Goal: Task Accomplishment & Management: Manage account settings

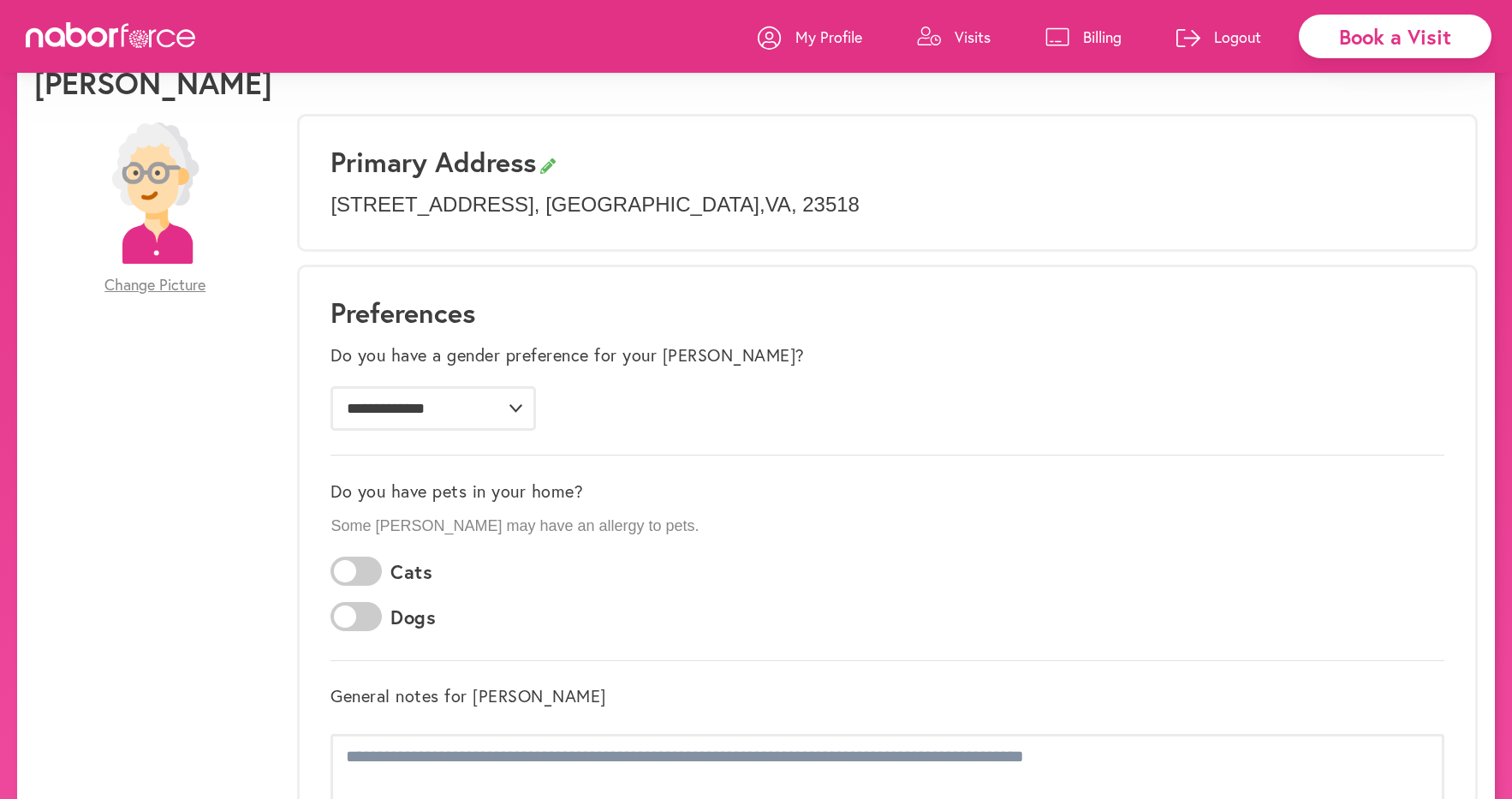
scroll to position [70, 0]
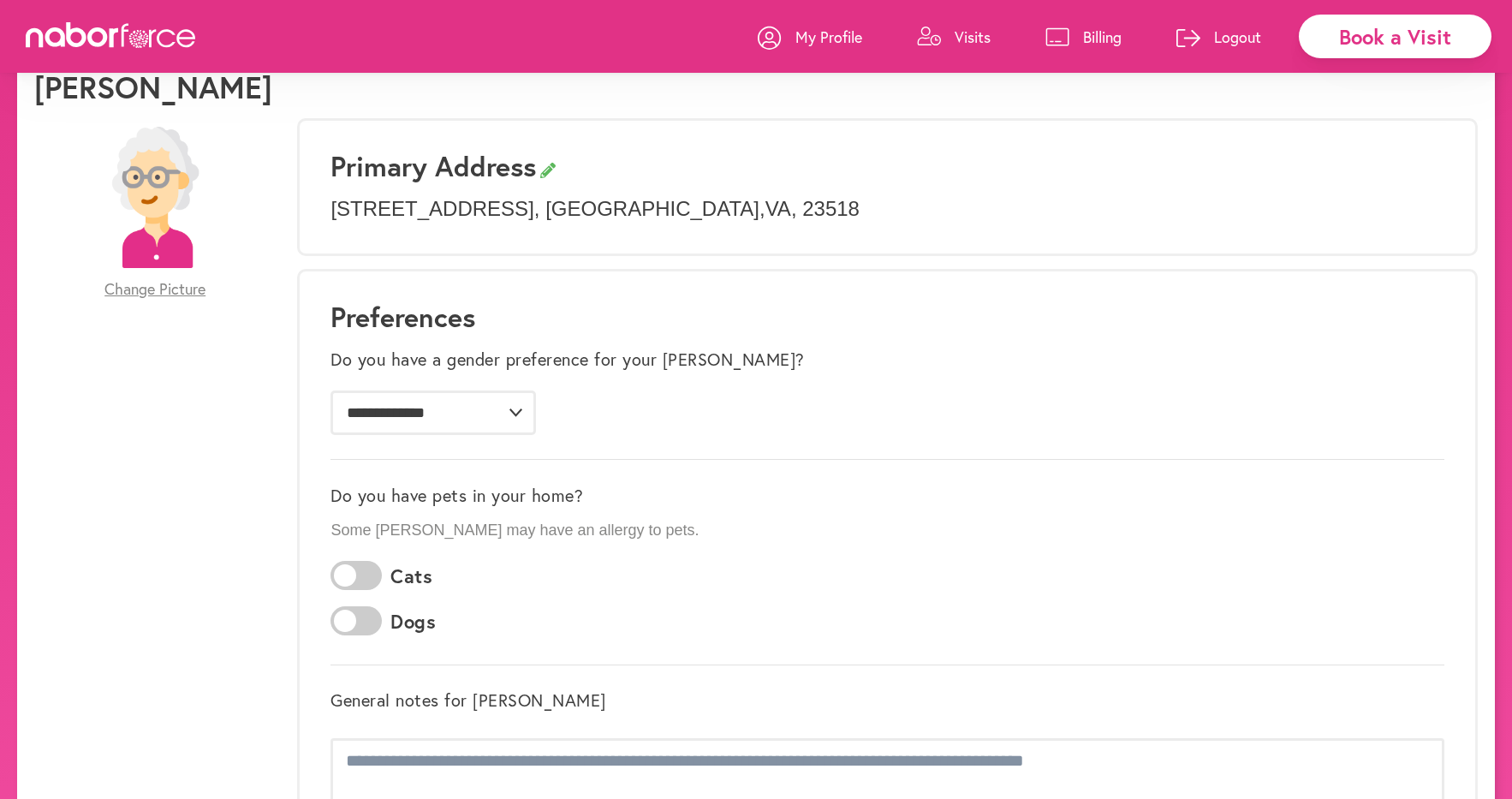
click at [152, 290] on span "Change Picture" at bounding box center [156, 290] width 101 height 19
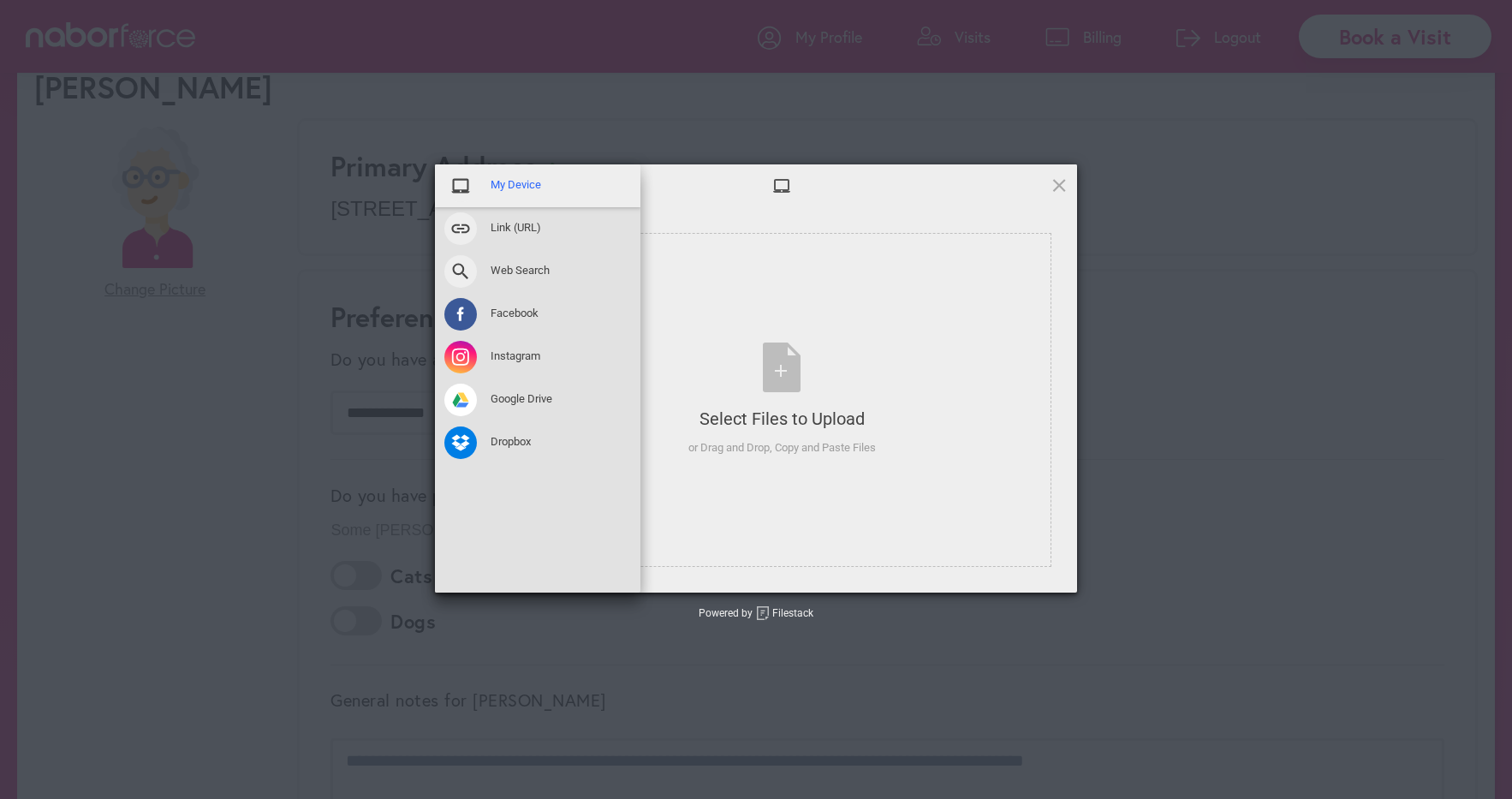
click at [500, 180] on span "My Device" at bounding box center [516, 185] width 51 height 15
click at [500, 185] on span "My Device" at bounding box center [516, 185] width 51 height 15
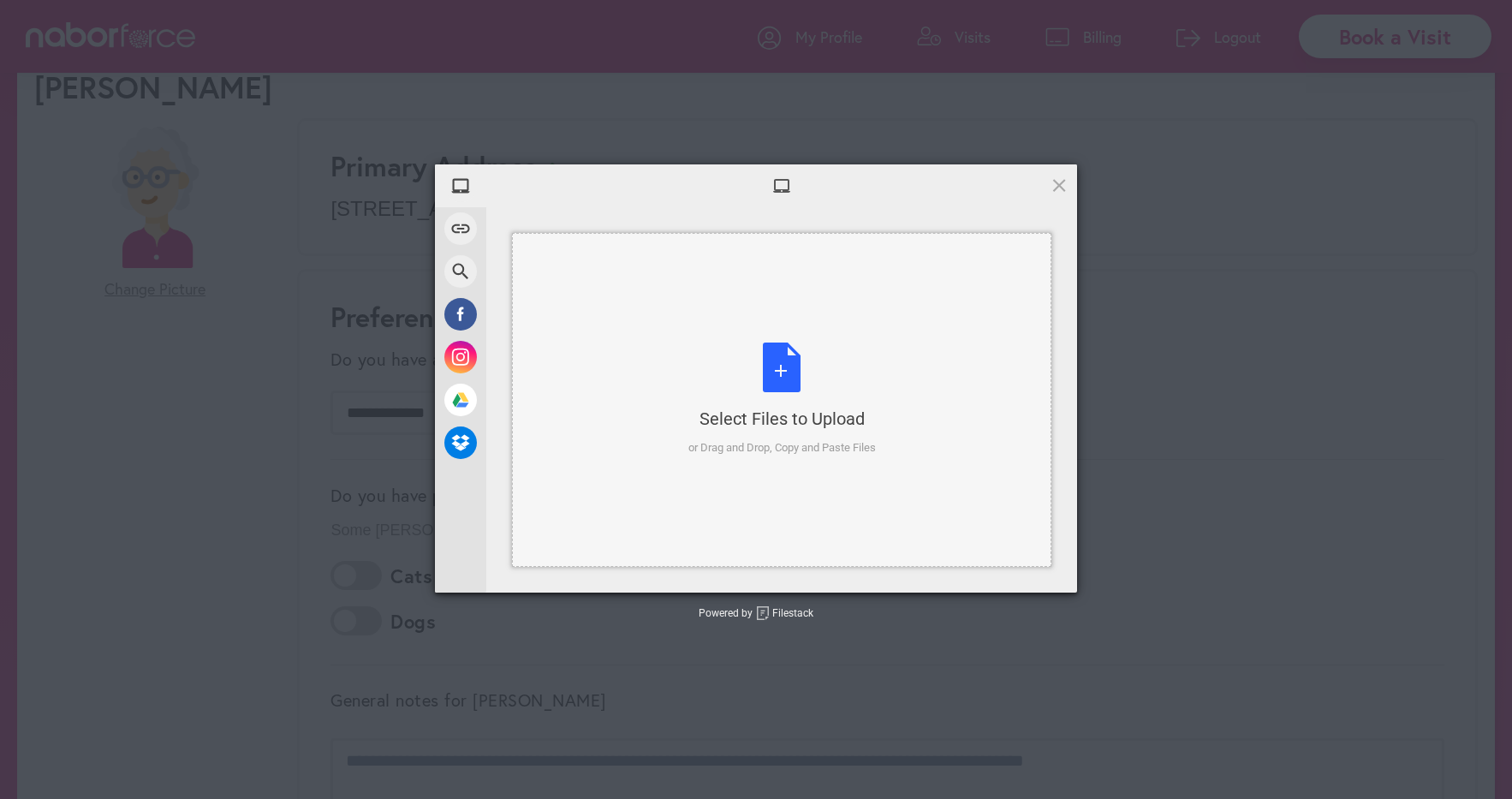
click at [780, 390] on div "Select Files to Upload or Drag and Drop, Copy and Paste Files" at bounding box center [782, 399] width 187 height 114
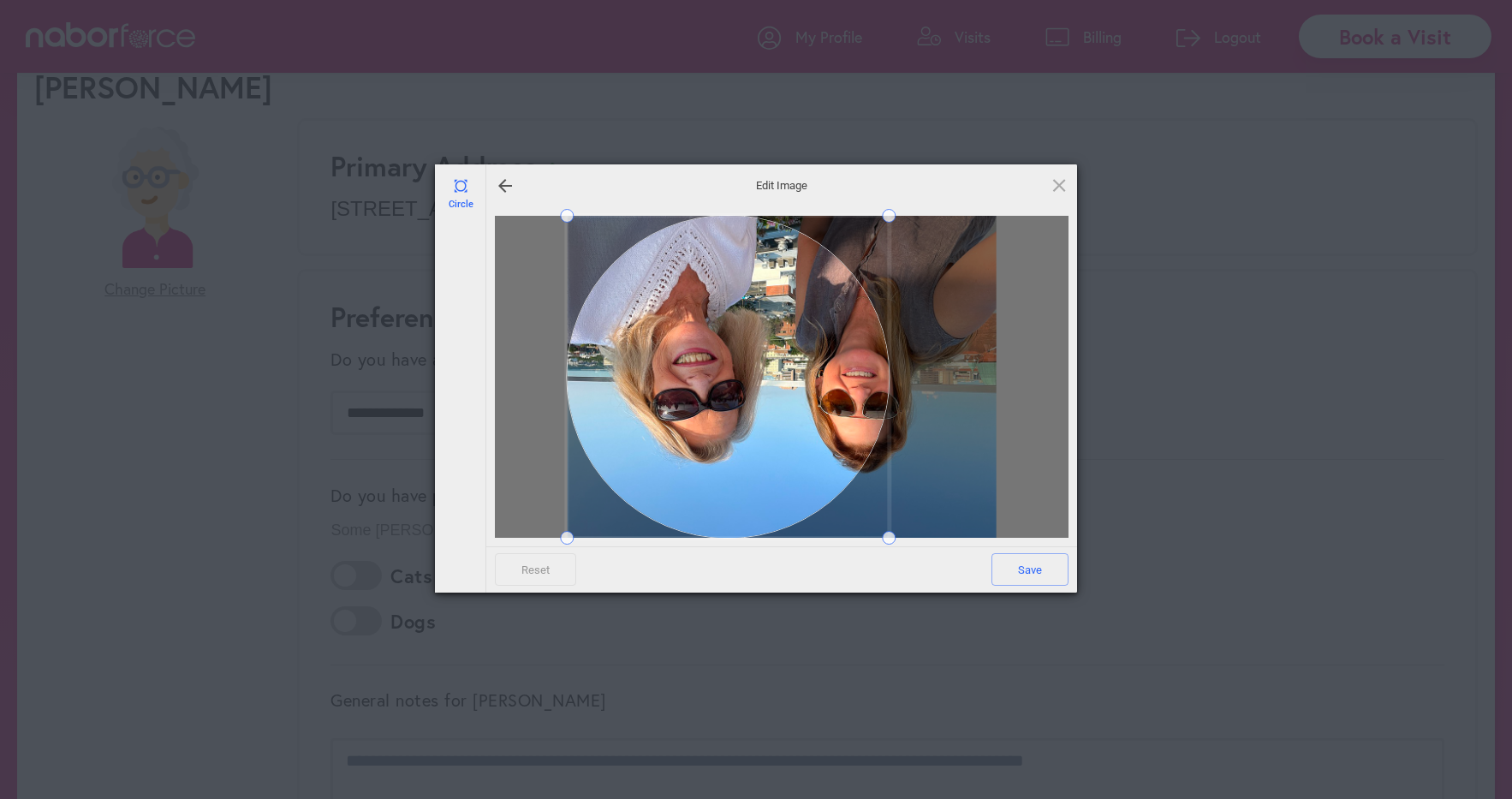
click at [676, 387] on span at bounding box center [727, 377] width 321 height 322
click at [781, 181] on span "Edit Image" at bounding box center [781, 185] width 342 height 15
click at [777, 188] on span "Edit Image" at bounding box center [781, 185] width 342 height 15
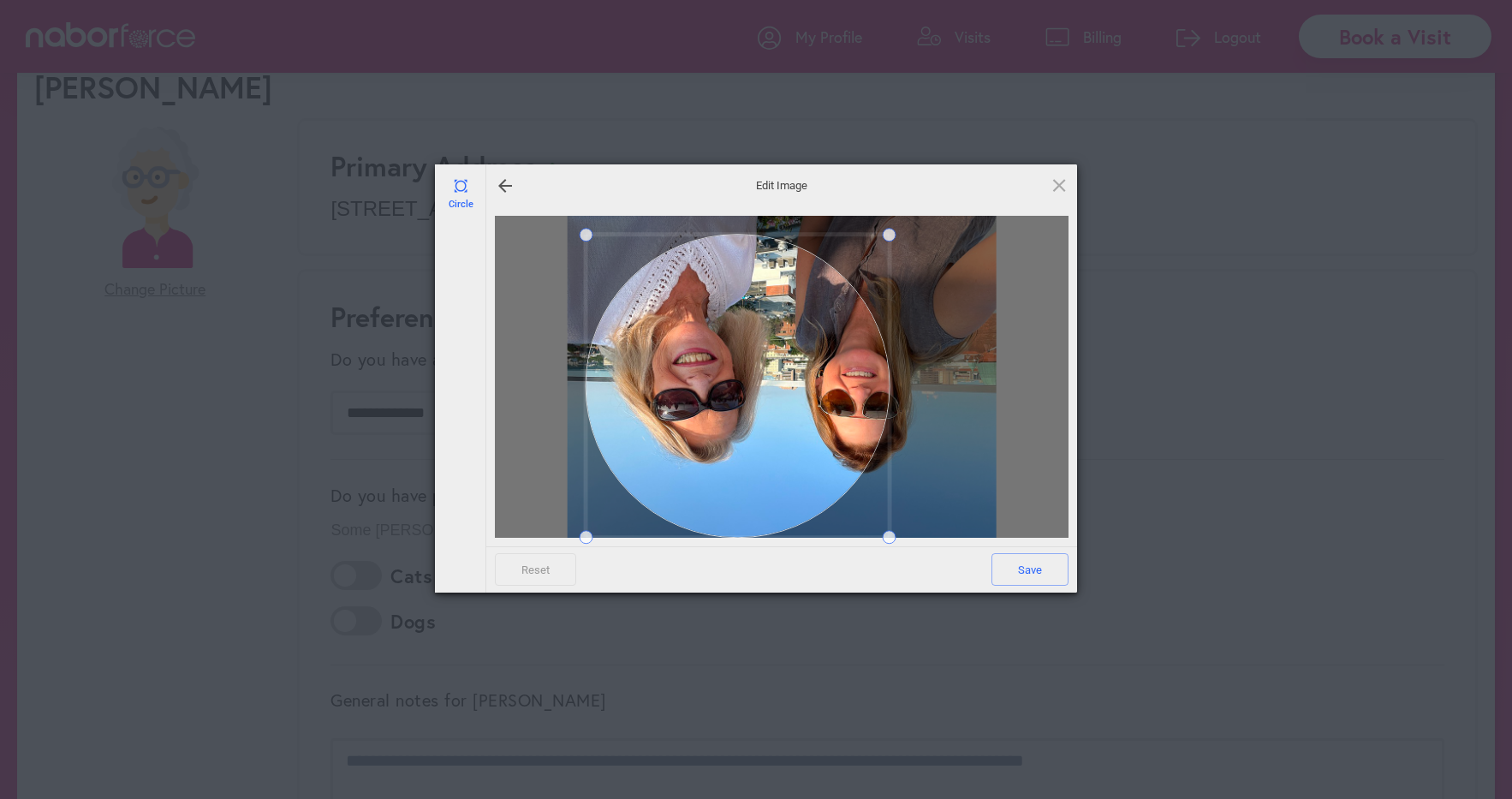
click at [745, 349] on div at bounding box center [738, 386] width 303 height 304
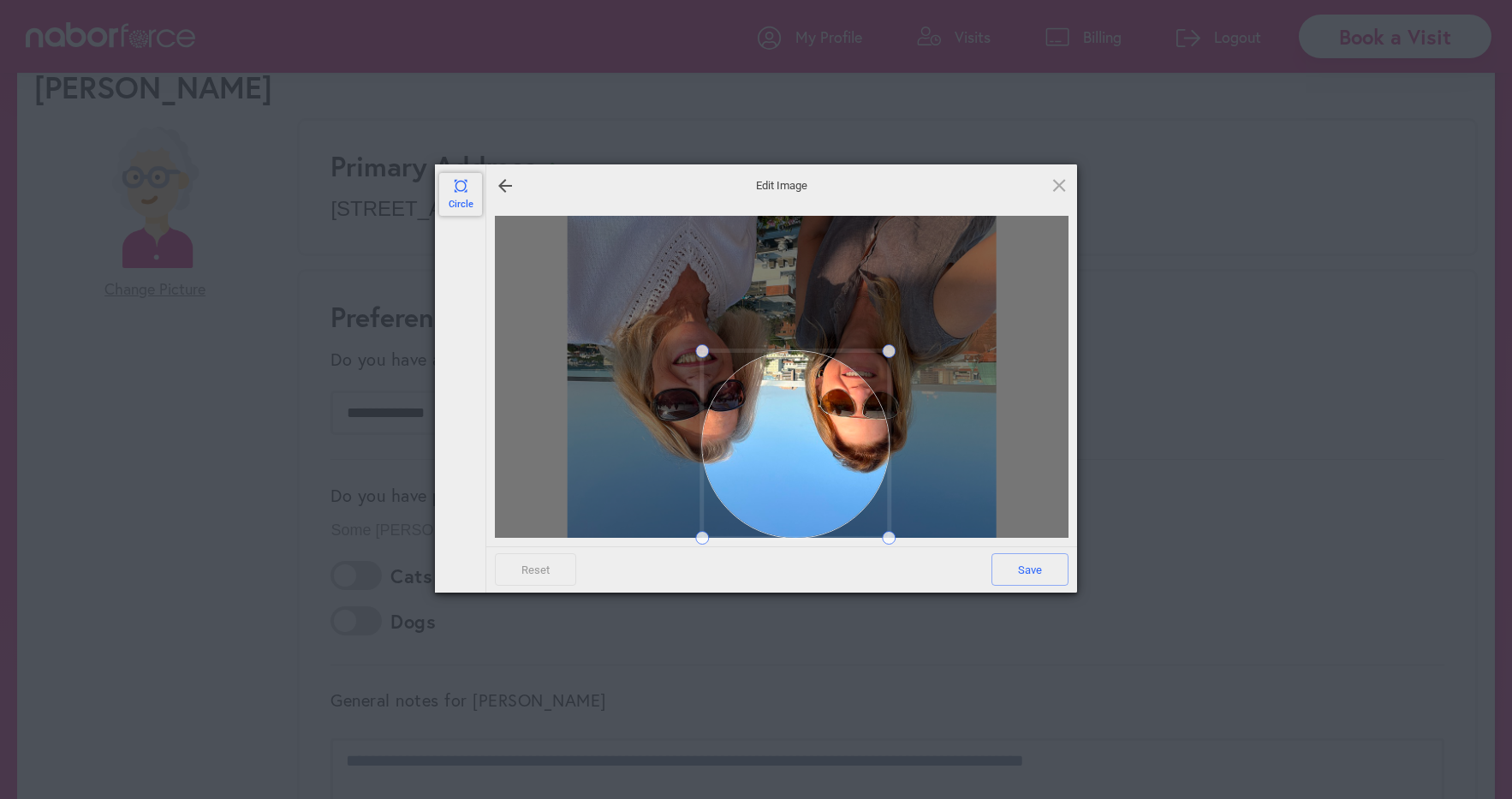
drag, startPoint x: 460, startPoint y: 187, endPoint x: 1067, endPoint y: 171, distance: 607.2
click at [460, 187] on span at bounding box center [461, 186] width 19 height 19
click at [1056, 184] on span at bounding box center [1059, 185] width 19 height 19
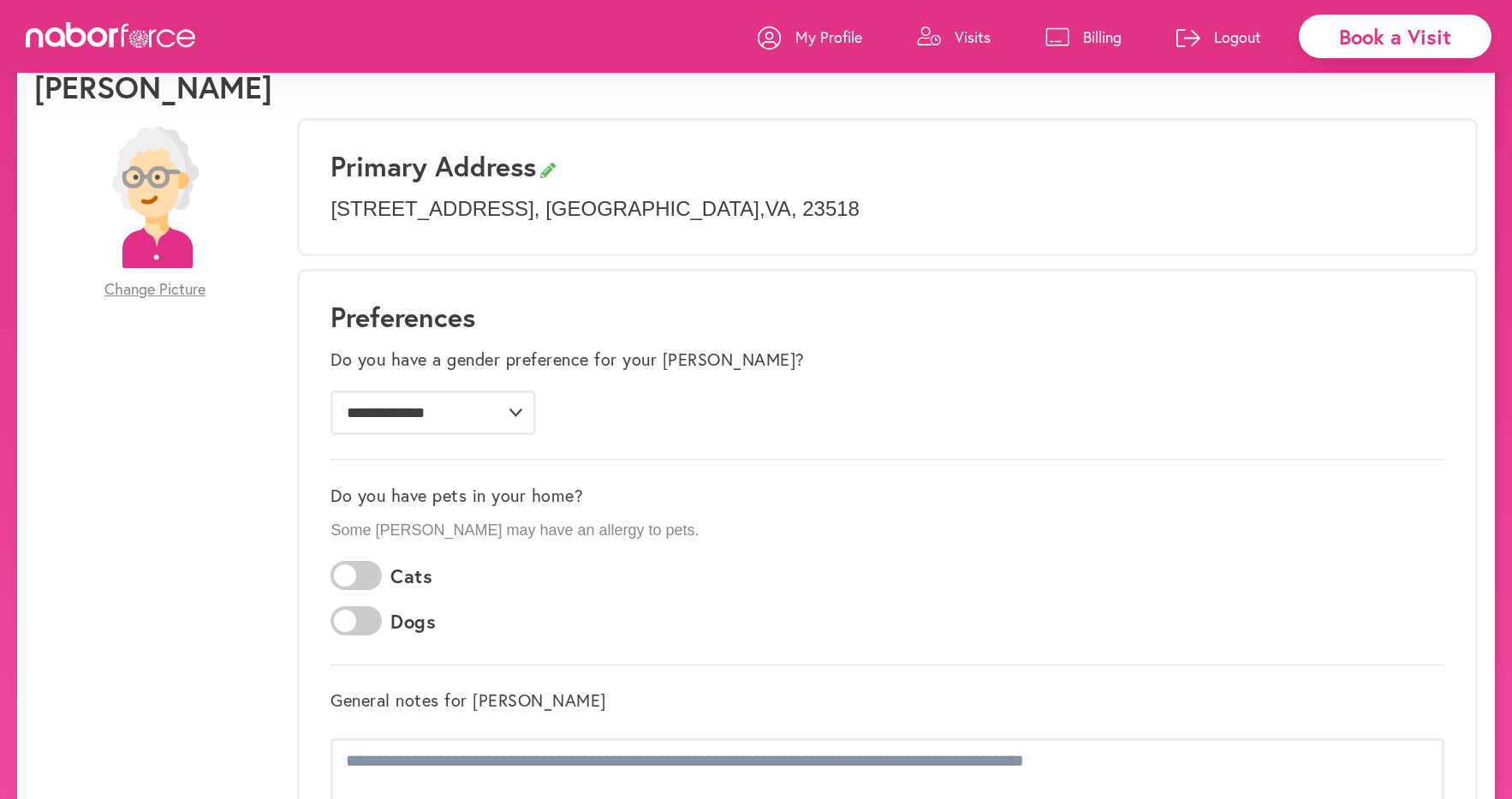
click at [176, 287] on span "Change Picture" at bounding box center [156, 290] width 101 height 19
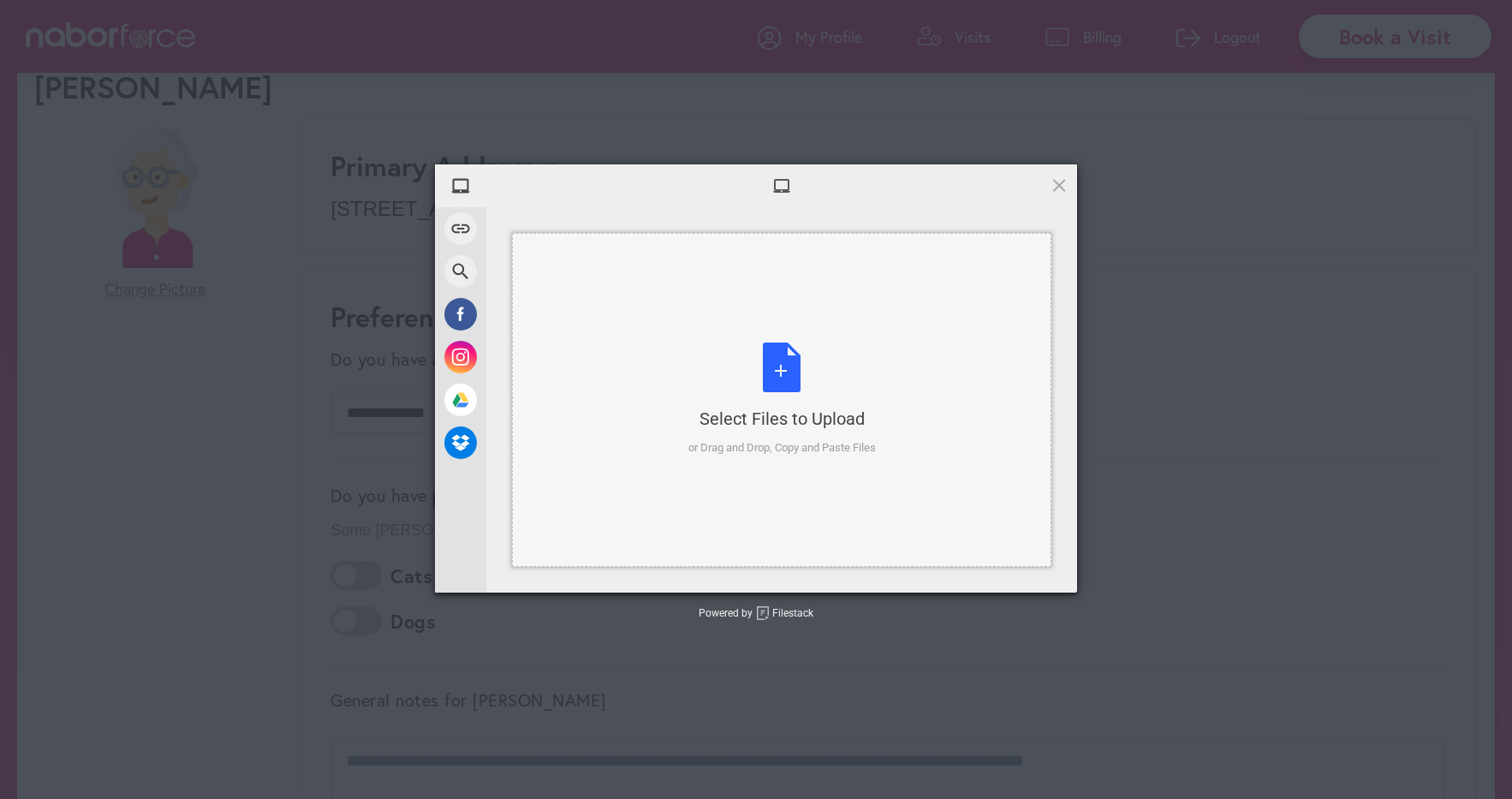
click at [787, 368] on div "Select Files to Upload or Drag and Drop, Copy and Paste Files" at bounding box center [782, 399] width 187 height 114
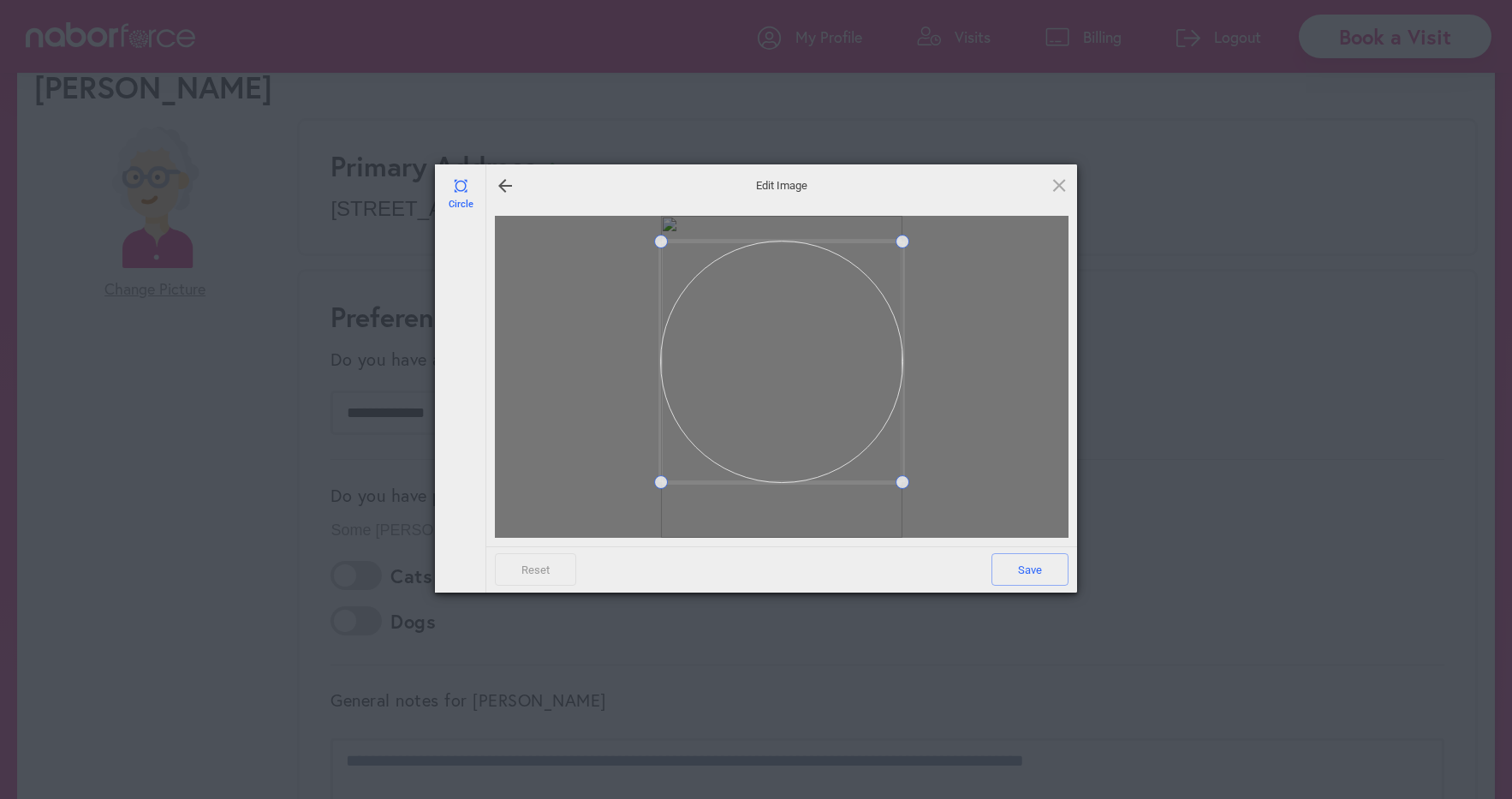
click at [774, 409] on span at bounding box center [781, 362] width 242 height 242
click at [1053, 175] on span at bounding box center [1059, 185] width 19 height 19
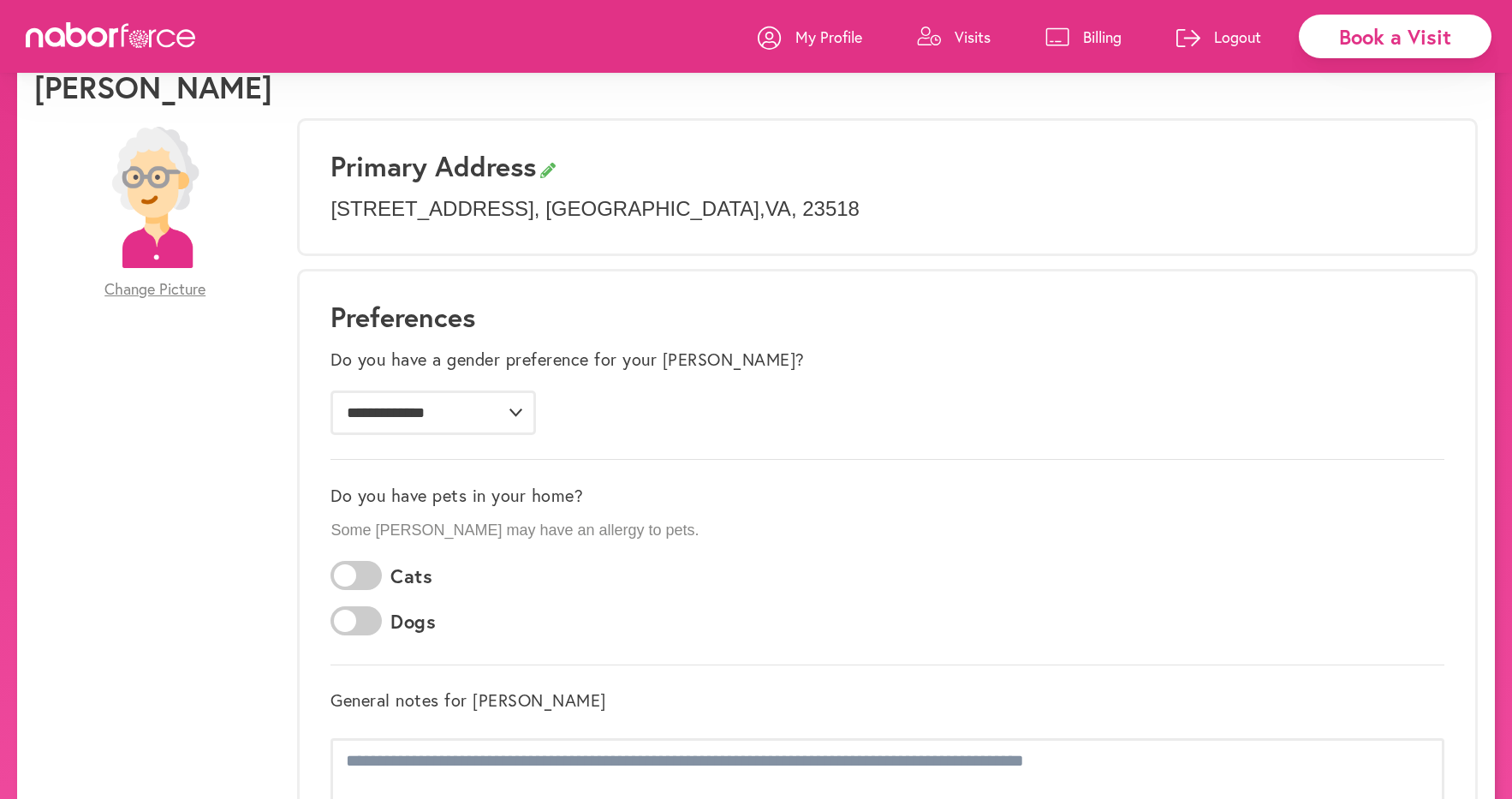
click at [185, 289] on span "Change Picture" at bounding box center [156, 290] width 101 height 19
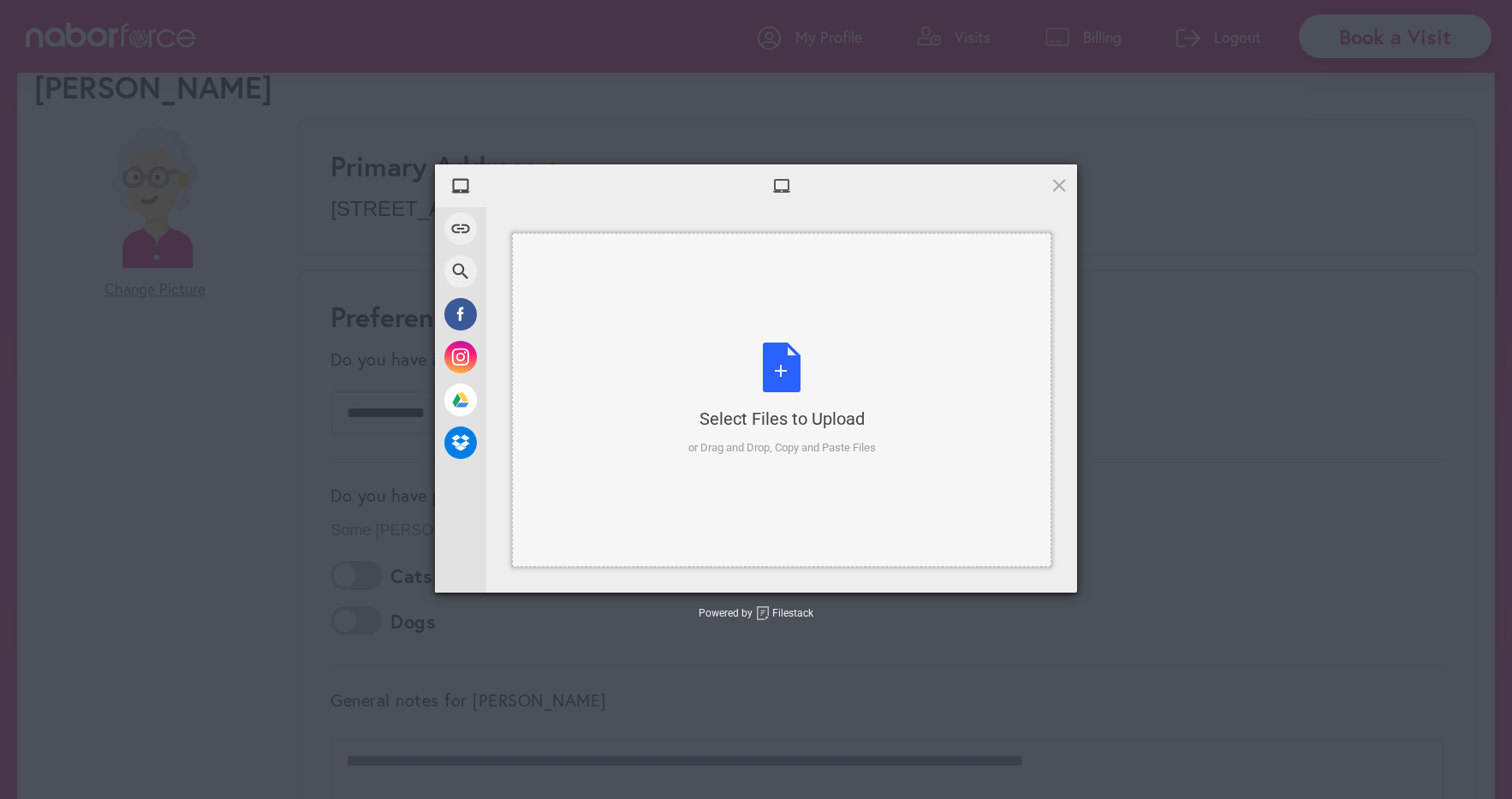
click at [780, 409] on div "Select Files to Upload" at bounding box center [782, 419] width 187 height 24
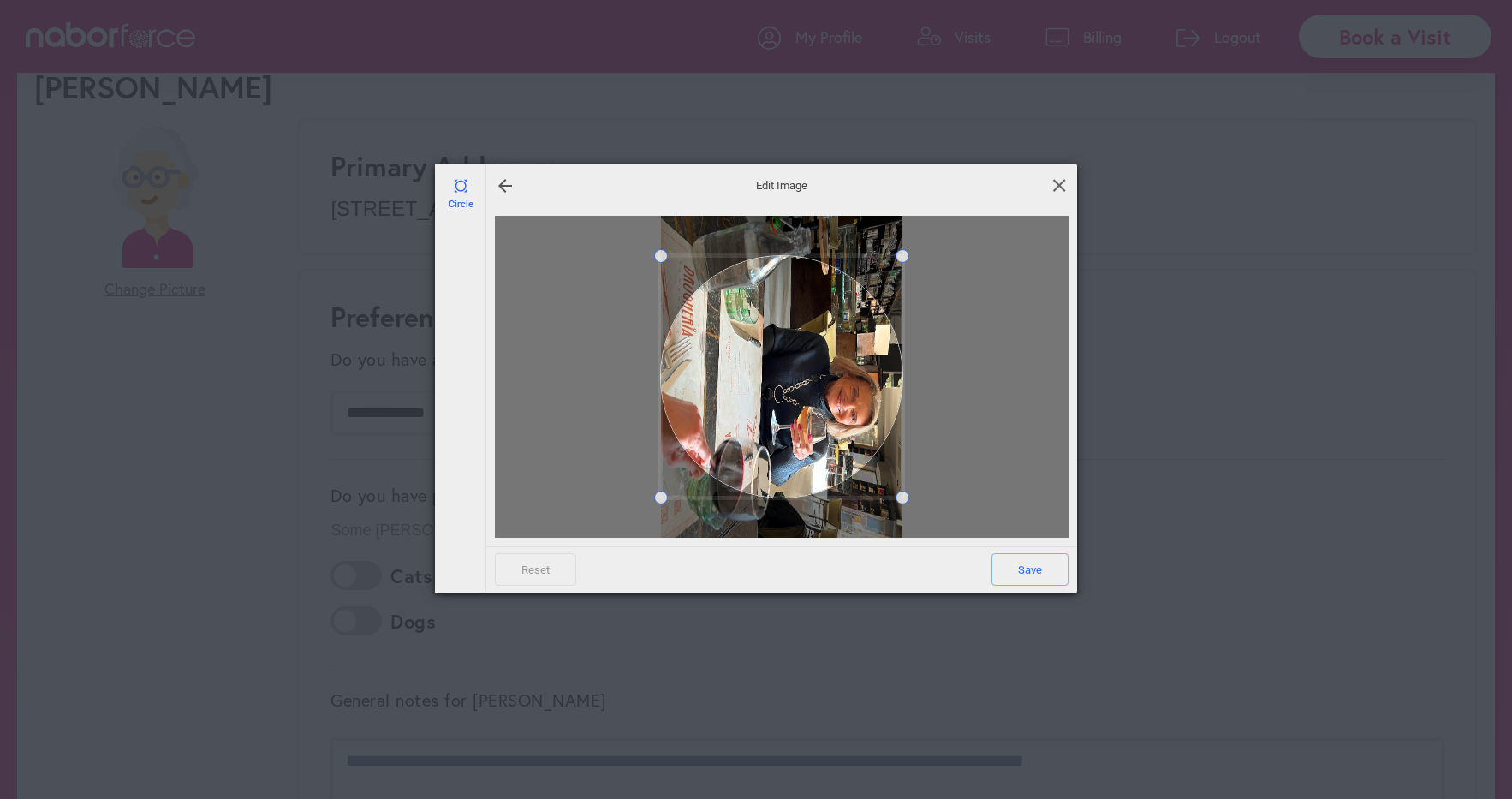
click at [1056, 183] on span at bounding box center [1059, 185] width 19 height 19
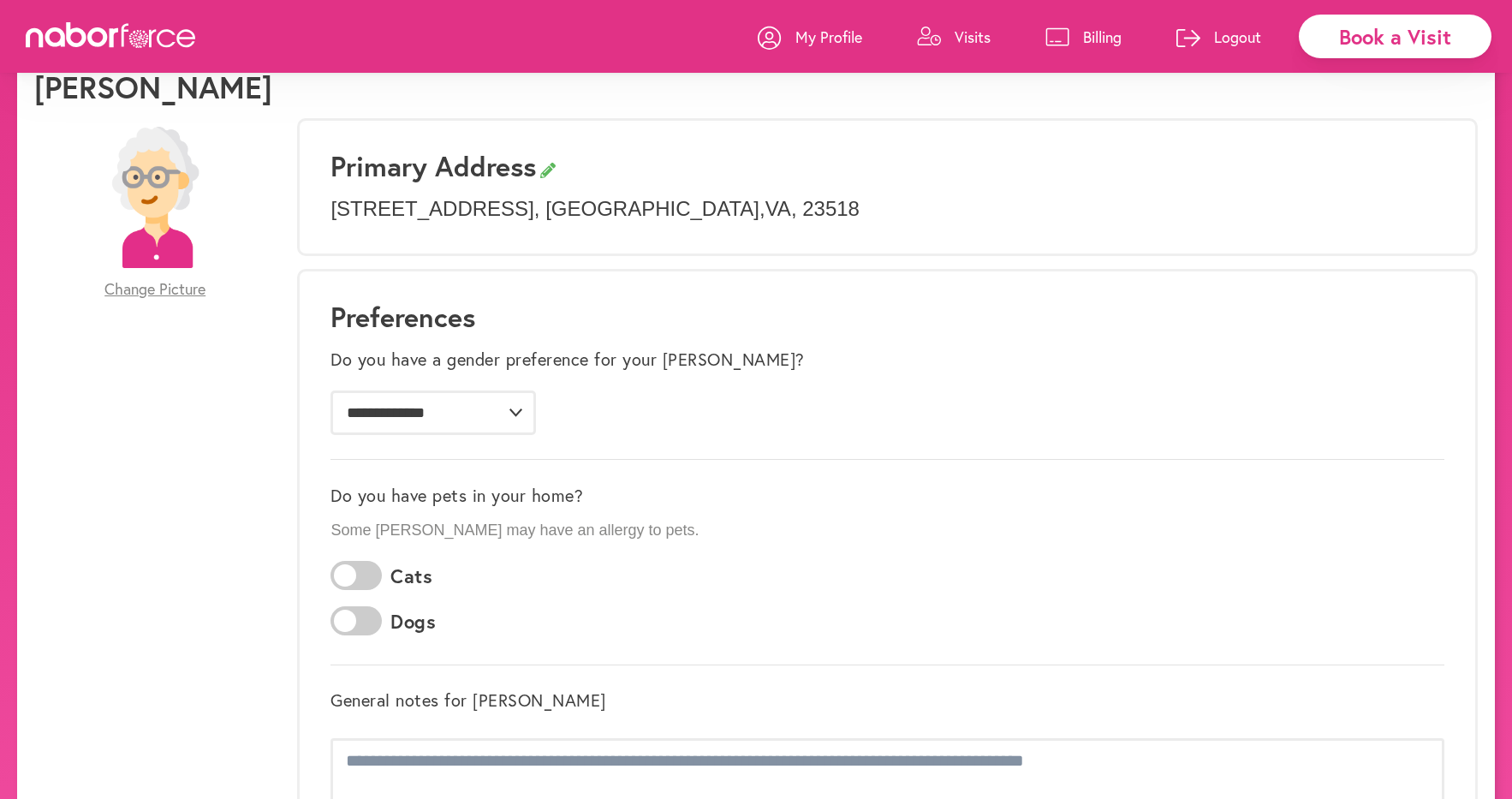
click at [160, 286] on span "Change Picture" at bounding box center [156, 290] width 101 height 19
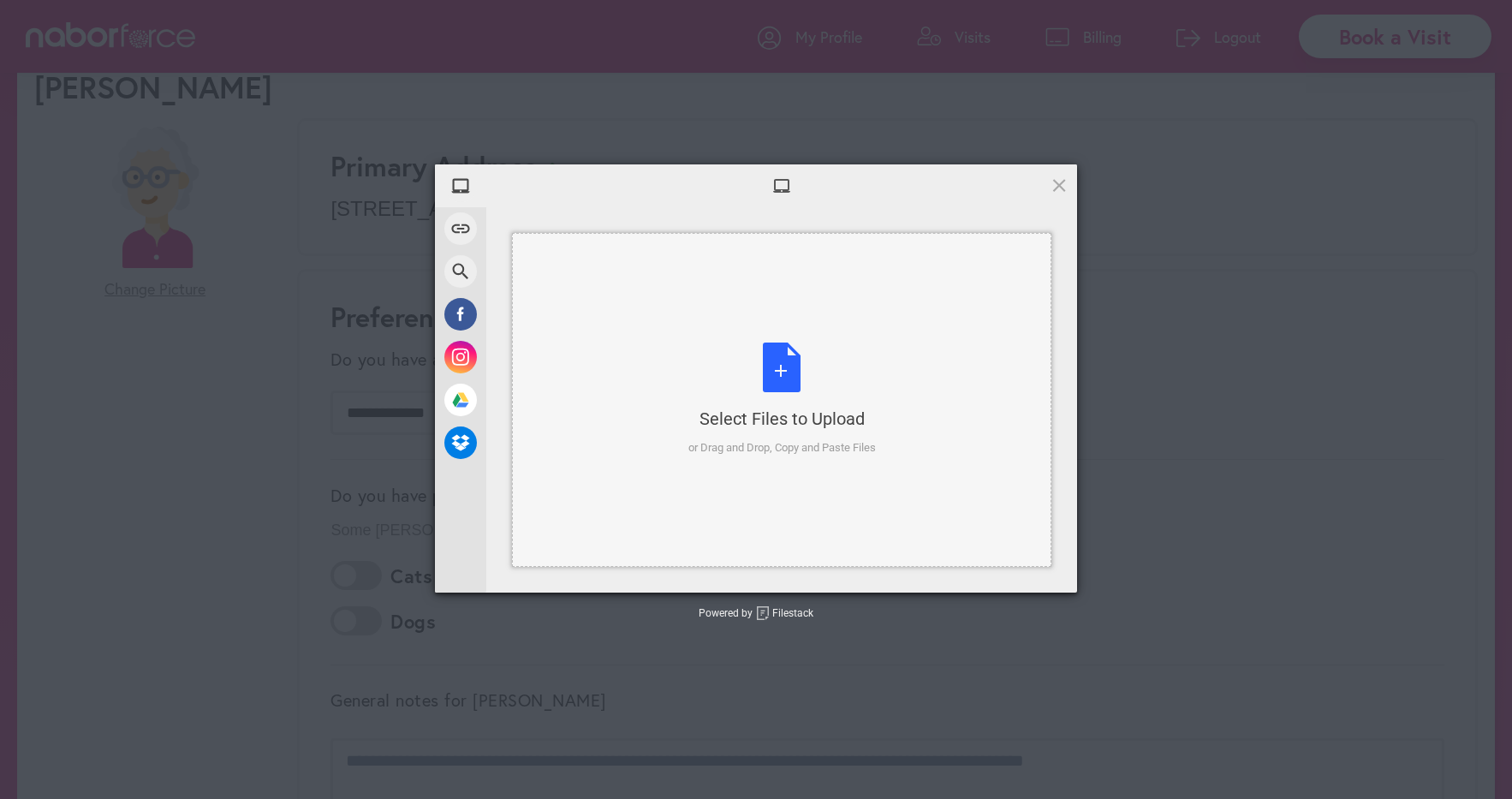
click at [774, 418] on div "Select Files to Upload" at bounding box center [782, 419] width 187 height 24
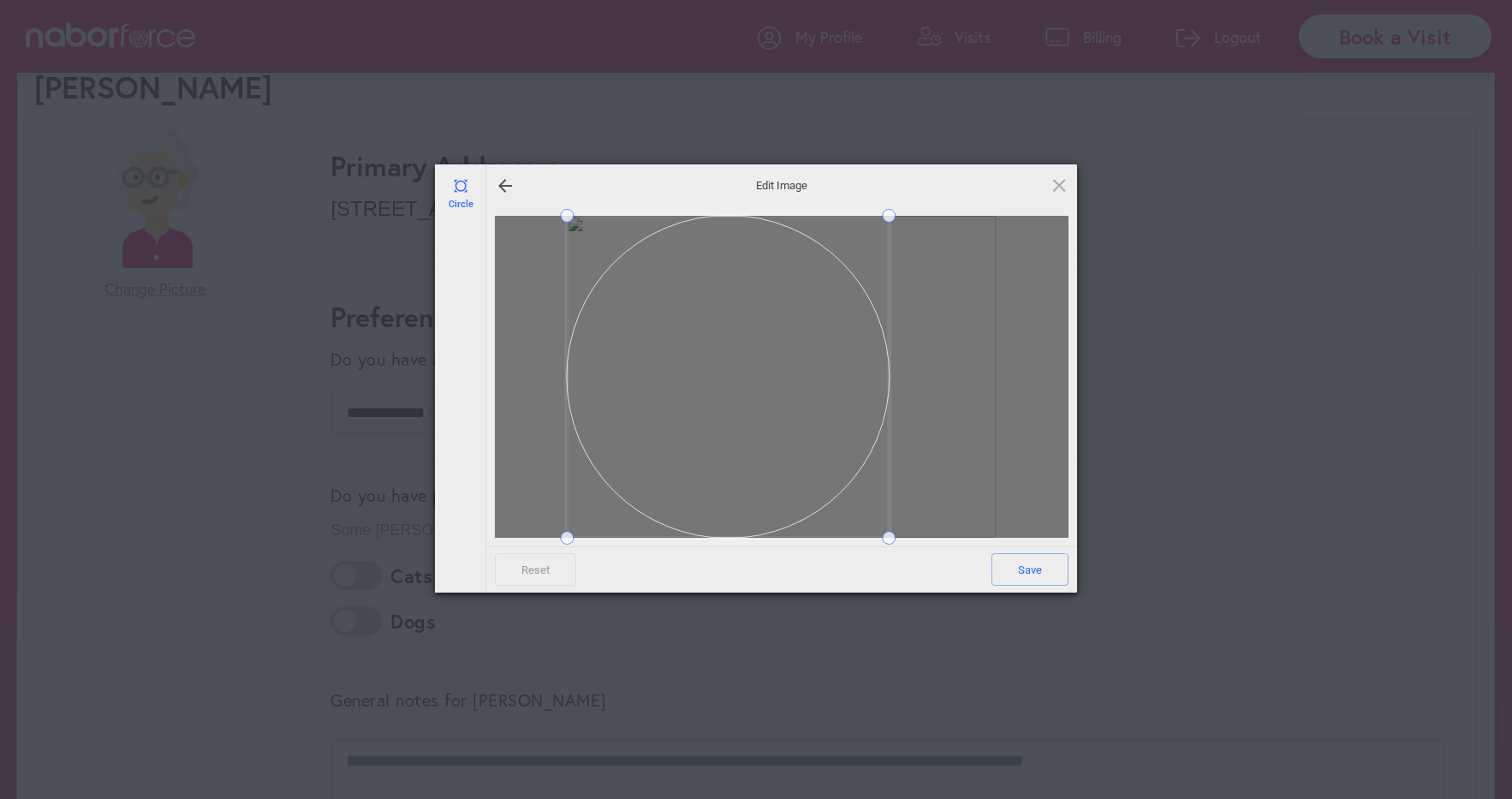
click at [621, 450] on span at bounding box center [727, 377] width 321 height 322
click at [771, 283] on div at bounding box center [695, 409] width 256 height 256
click at [603, 421] on span at bounding box center [695, 408] width 256 height 256
click at [742, 299] on div at bounding box center [685, 418] width 237 height 237
click at [573, 432] on span at bounding box center [622, 389] width 238 height 238
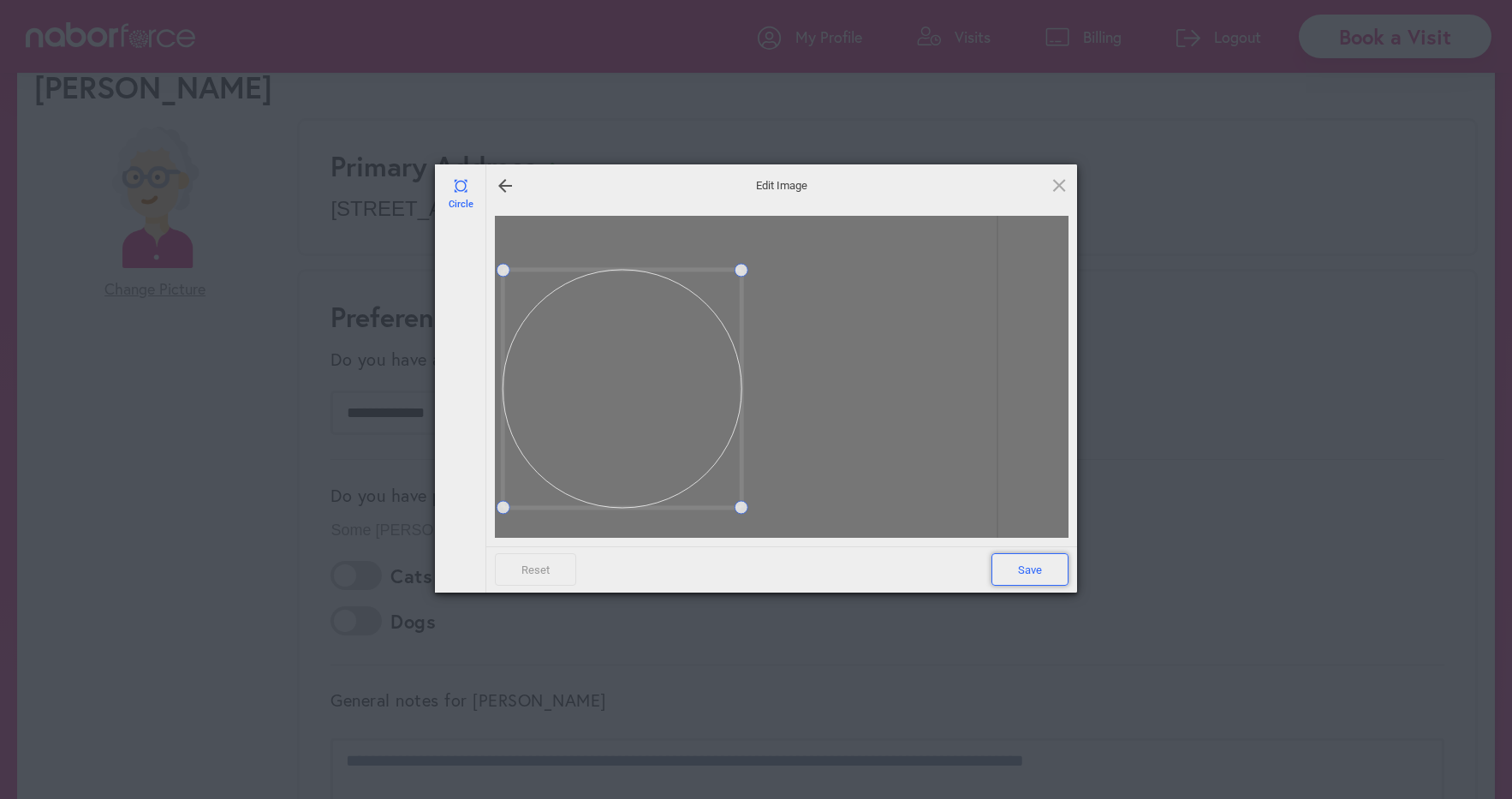
click at [1028, 567] on span "Save" at bounding box center [1030, 569] width 77 height 33
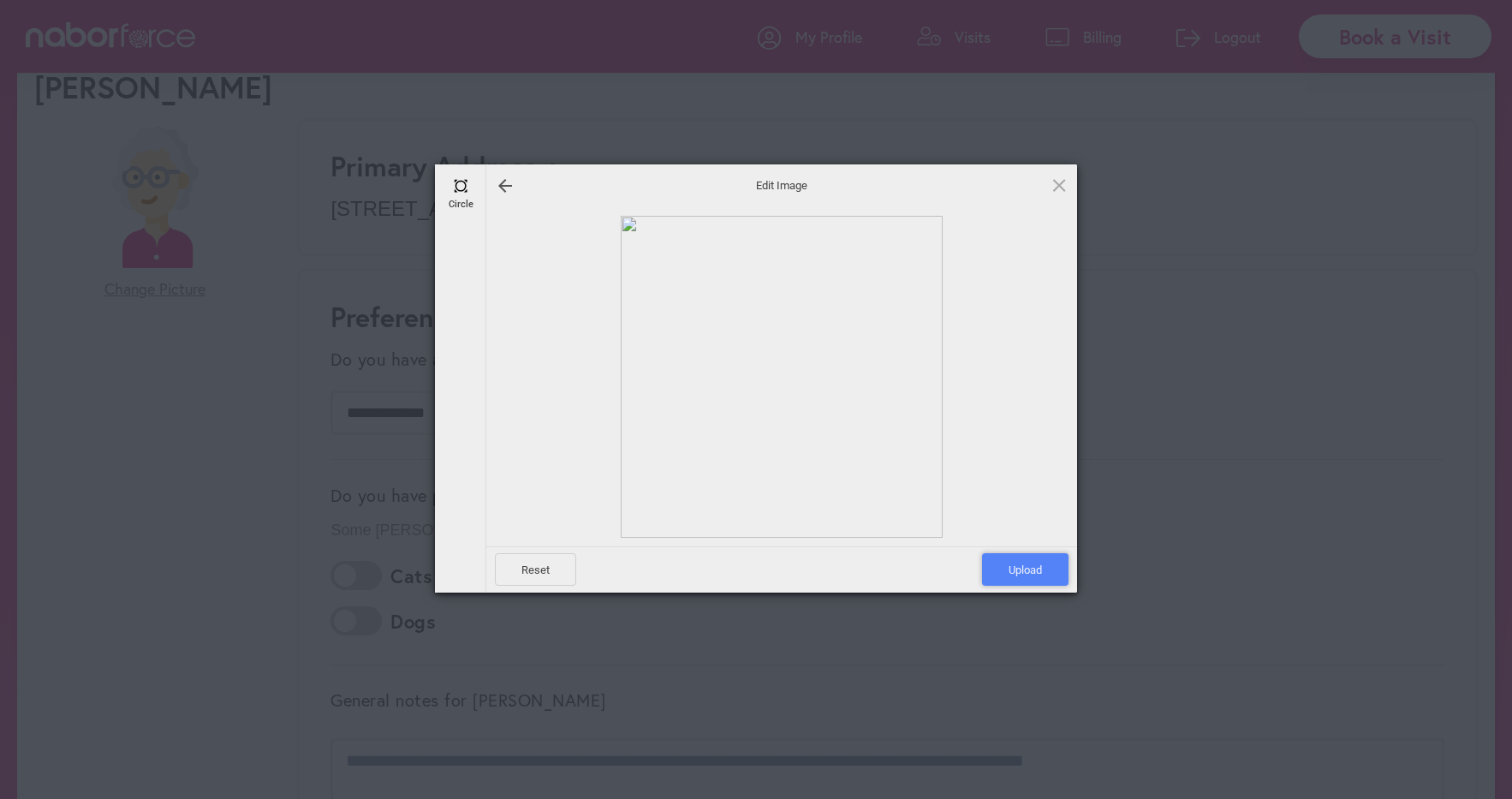
click at [1021, 567] on span "Upload" at bounding box center [1025, 569] width 87 height 33
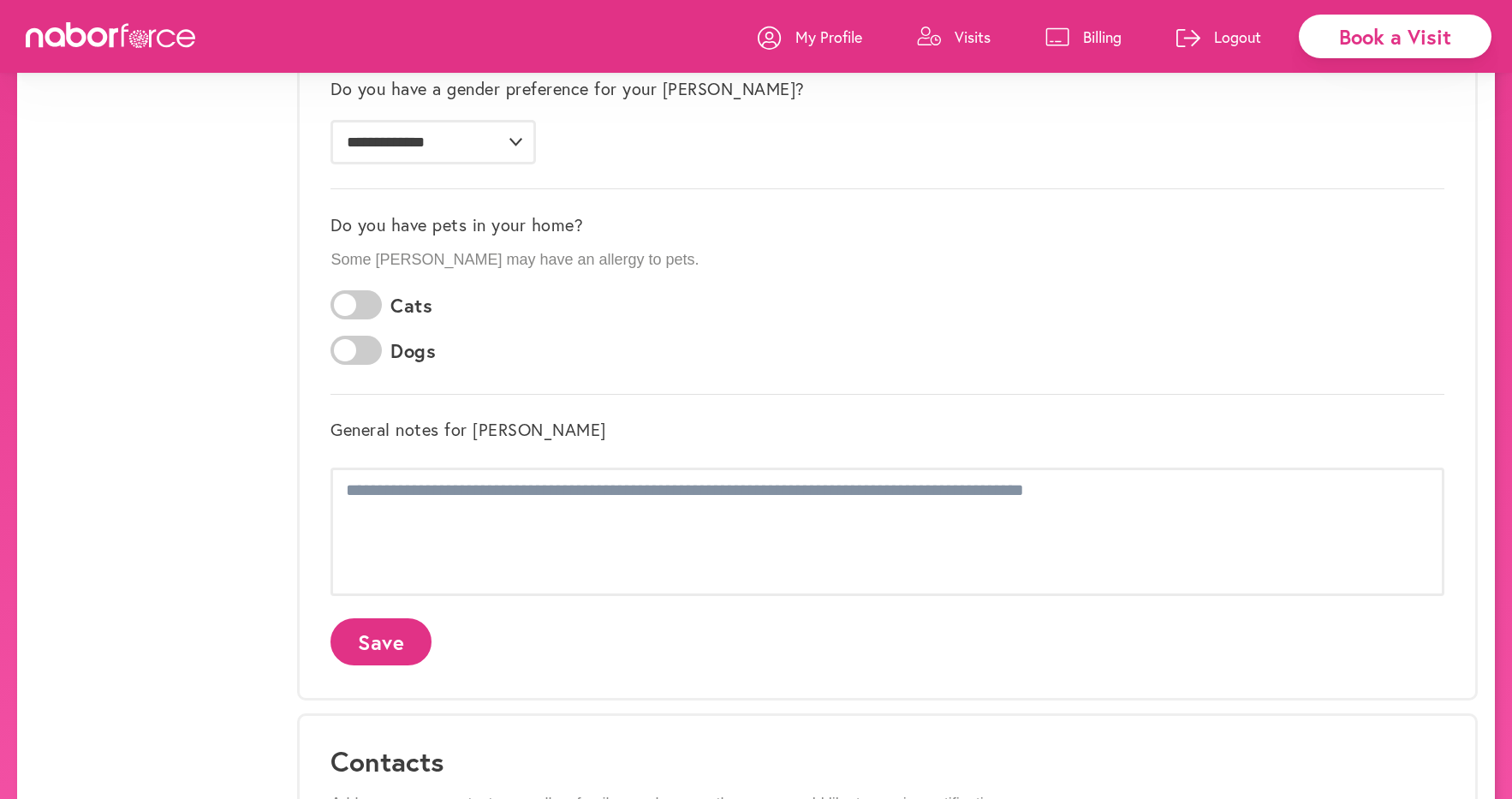
scroll to position [0, 0]
